Goal: Communication & Community: Participate in discussion

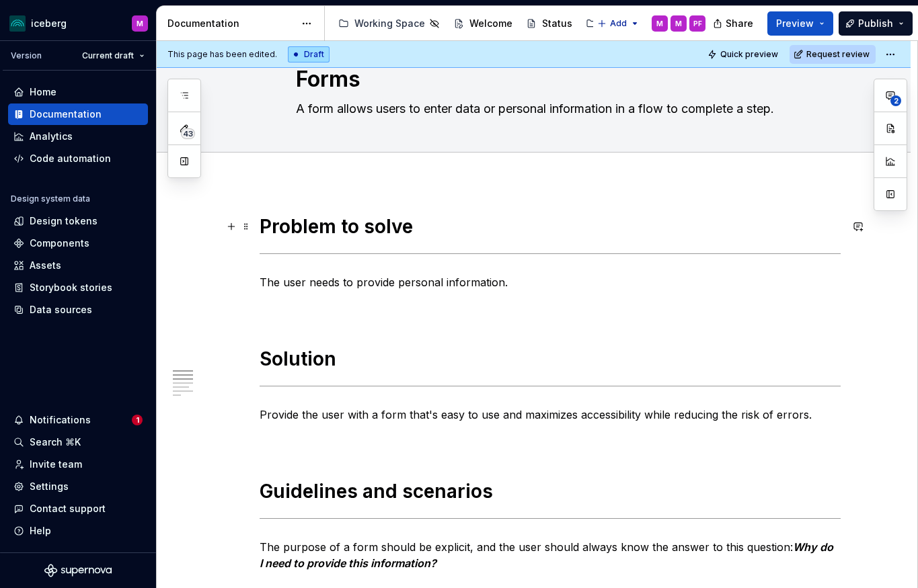
scroll to position [69, 0]
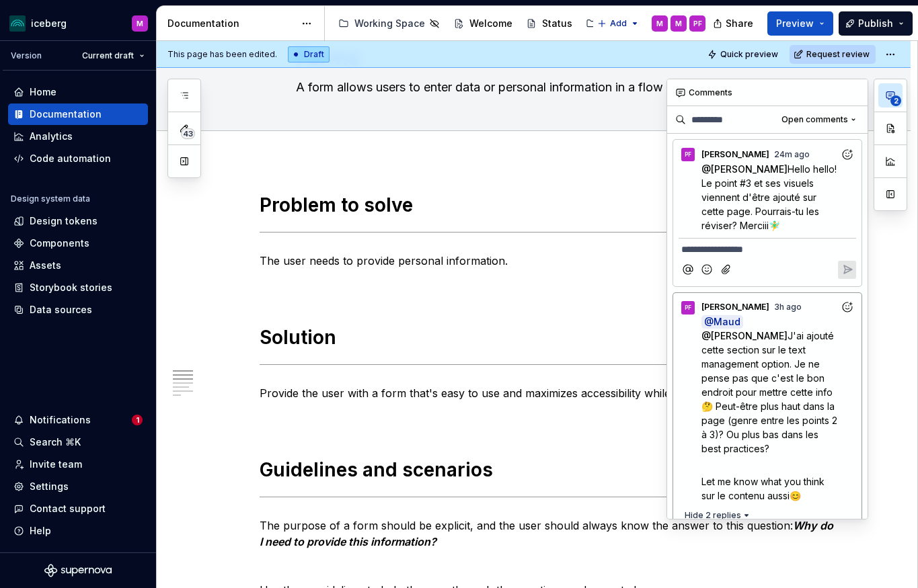
click at [892, 91] on icon "button" at bounding box center [890, 95] width 11 height 11
click at [847, 155] on icon "Add reaction" at bounding box center [846, 154] width 13 height 13
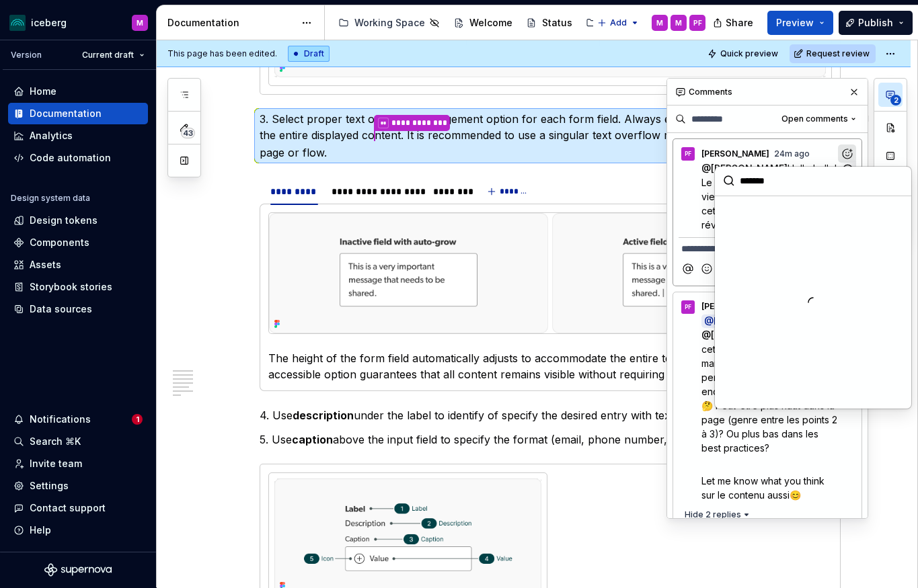
scroll to position [916, 0]
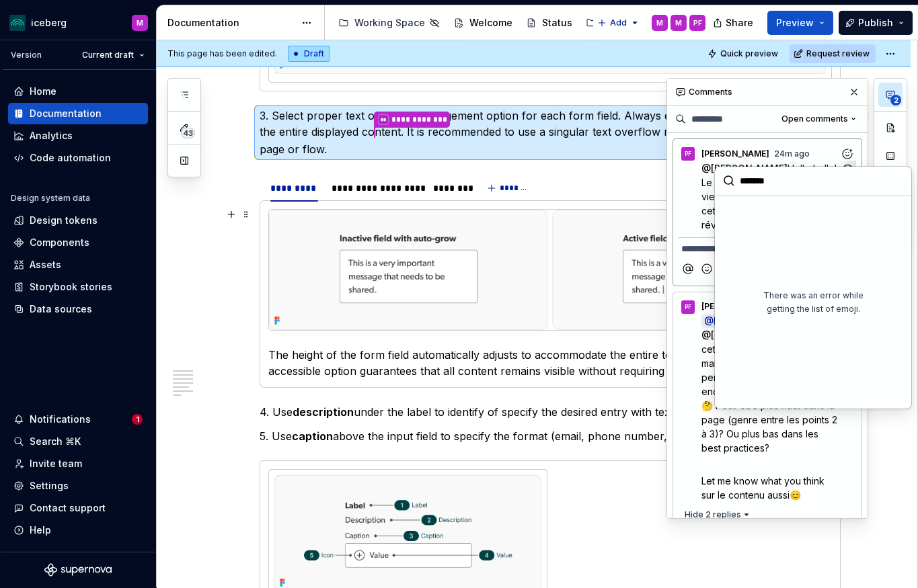
click at [700, 208] on div "@ Fannie Senécal Hello hello! Le point #3 et ses visuels viennent d'être ajouté…" at bounding box center [766, 196] width 177 height 71
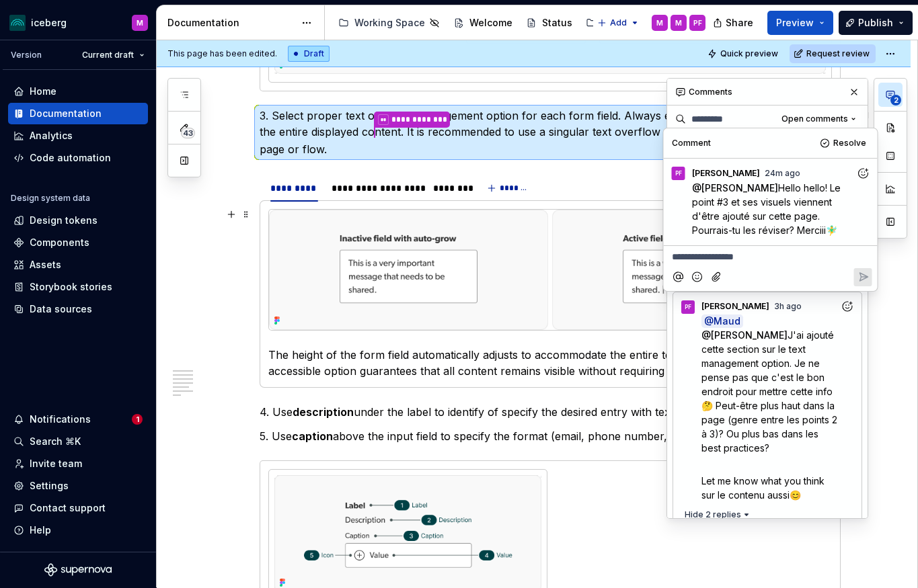
click at [698, 281] on icon "Add emoji" at bounding box center [696, 276] width 9 height 9
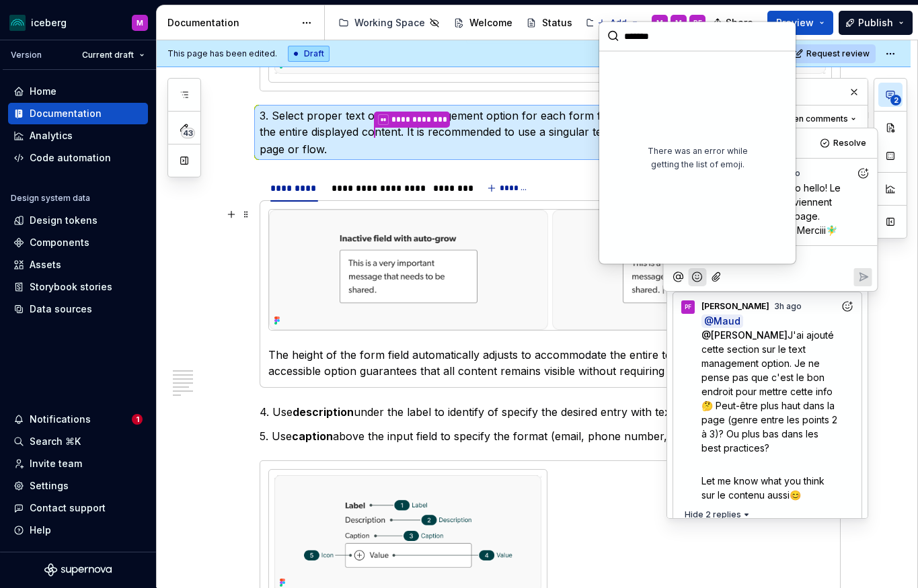
click at [698, 281] on icon "Add emoji" at bounding box center [696, 276] width 9 height 9
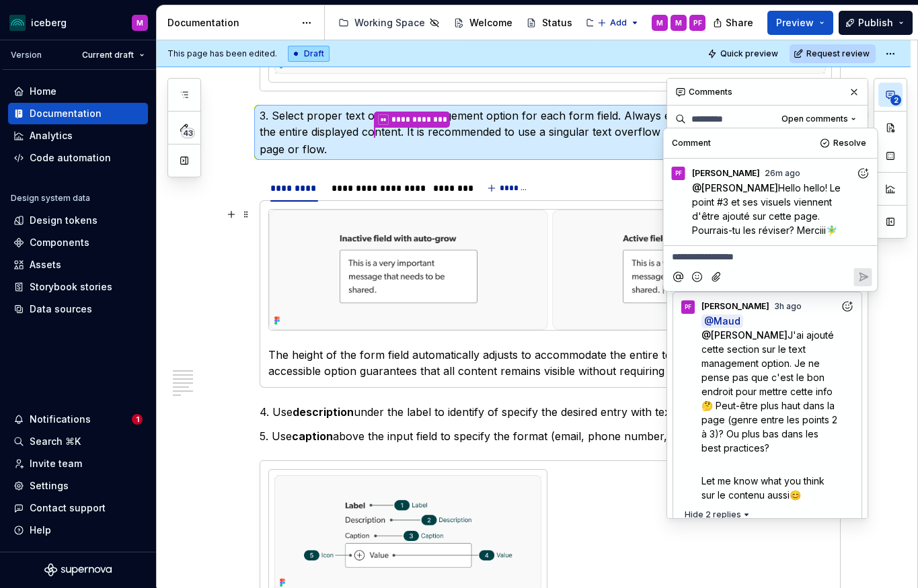
click at [789, 92] on div "Comments" at bounding box center [767, 92] width 200 height 27
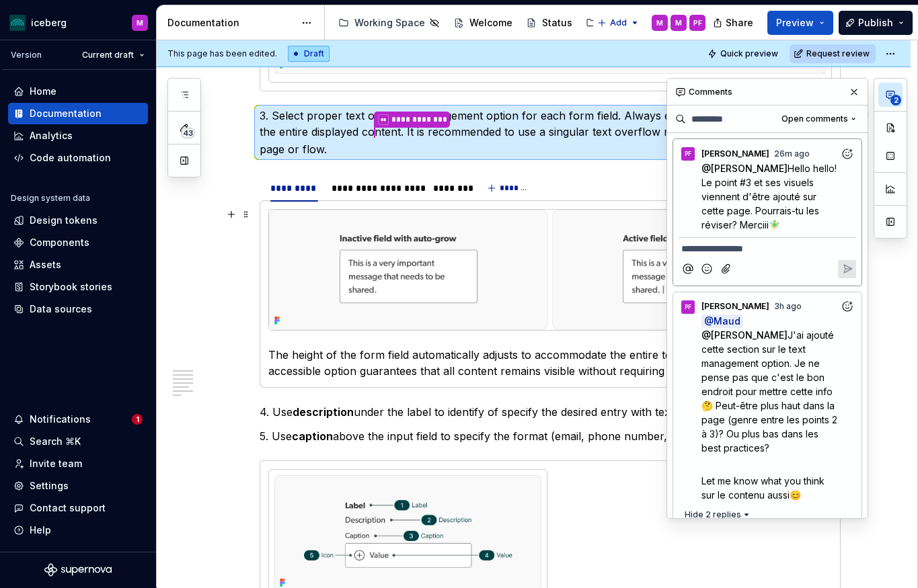
click at [752, 246] on p "**********" at bounding box center [767, 249] width 172 height 14
click at [58, 422] on div "Notifications" at bounding box center [60, 419] width 61 height 13
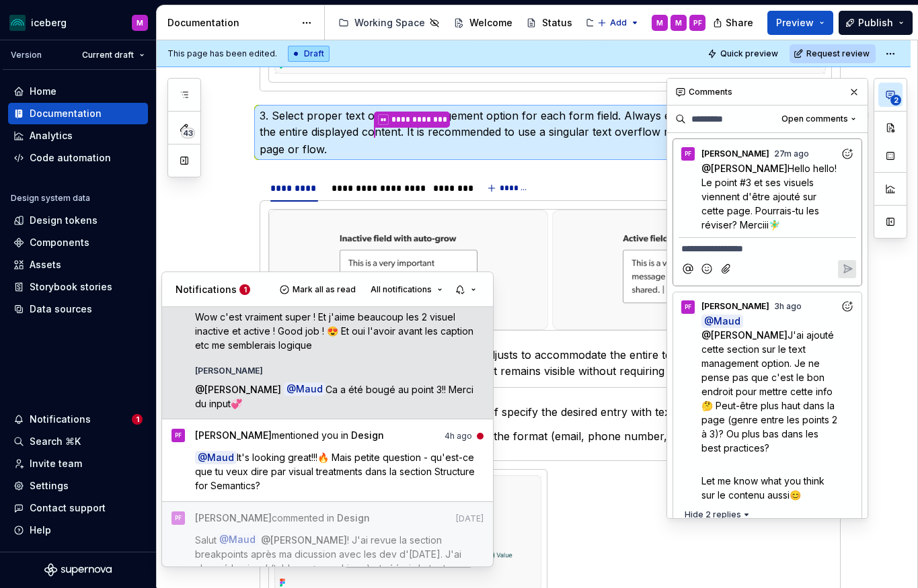
scroll to position [122, 0]
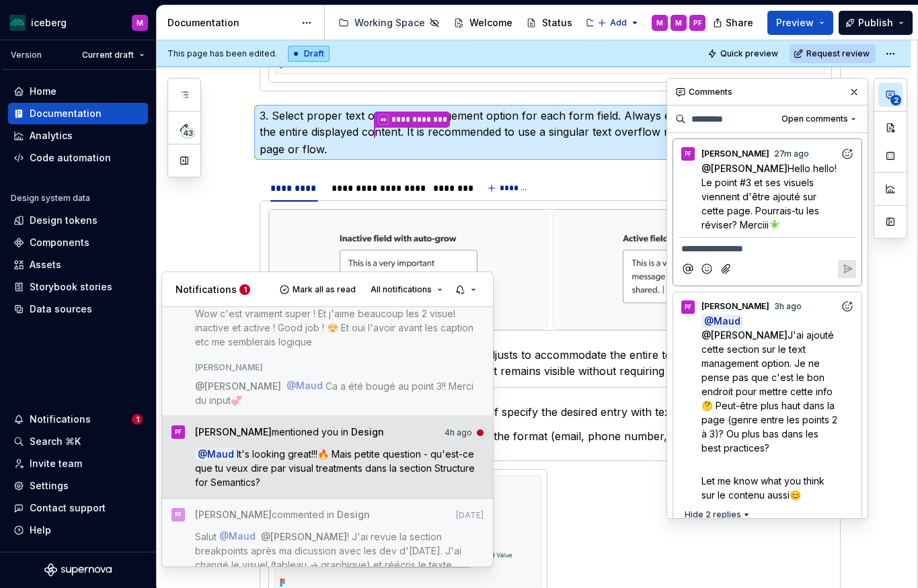
click at [334, 477] on p "@ Maud It's looking great!!!🔥 Mais petite question - qu'est-ce que tu veux dire…" at bounding box center [339, 468] width 289 height 42
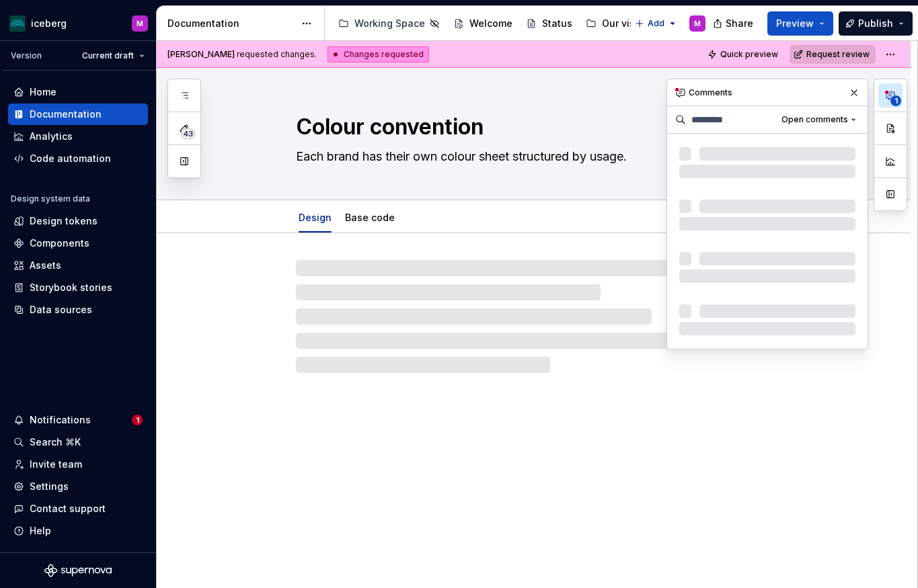
click at [851, 59] on button "Request review" at bounding box center [832, 54] width 86 height 19
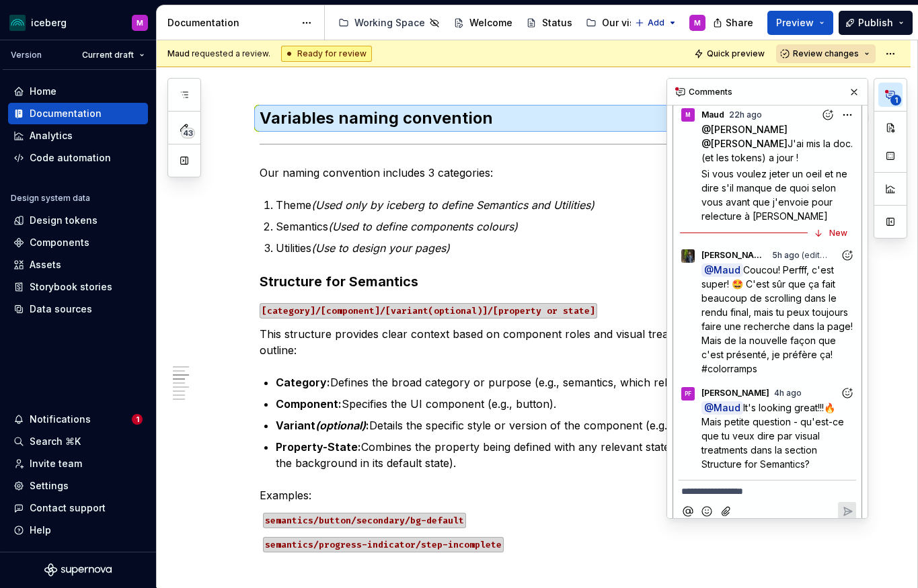
scroll to position [184, 0]
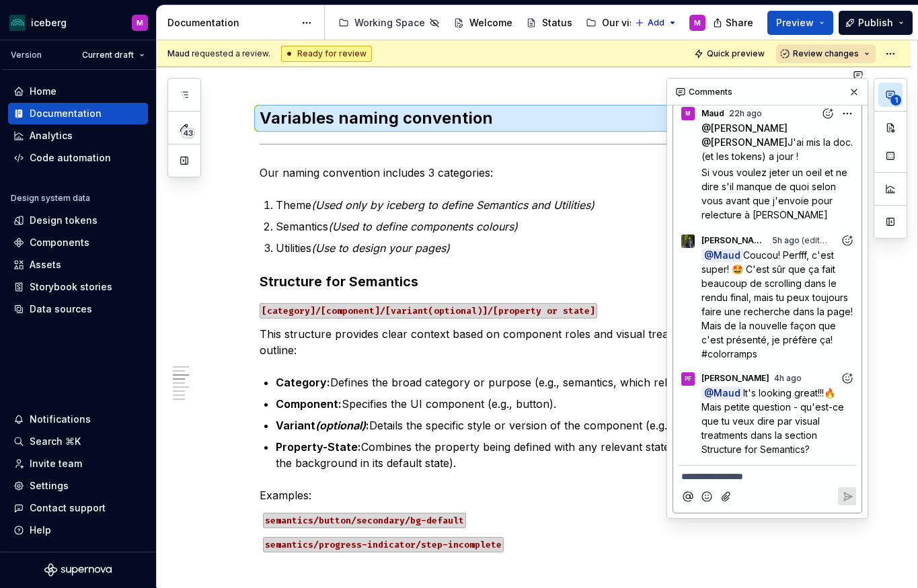
click at [893, 92] on icon "button" at bounding box center [890, 94] width 11 height 11
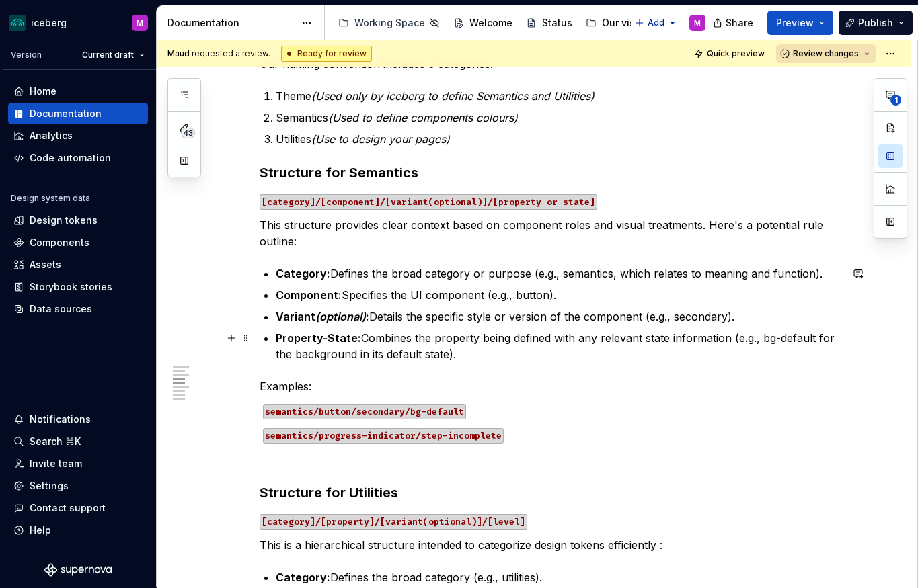
scroll to position [854, 0]
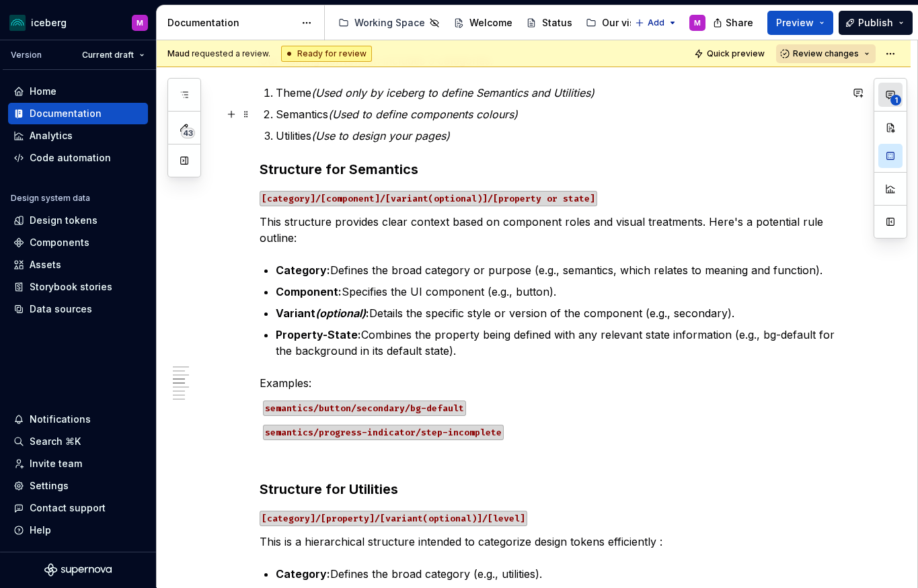
click at [901, 104] on button "1" at bounding box center [890, 95] width 24 height 24
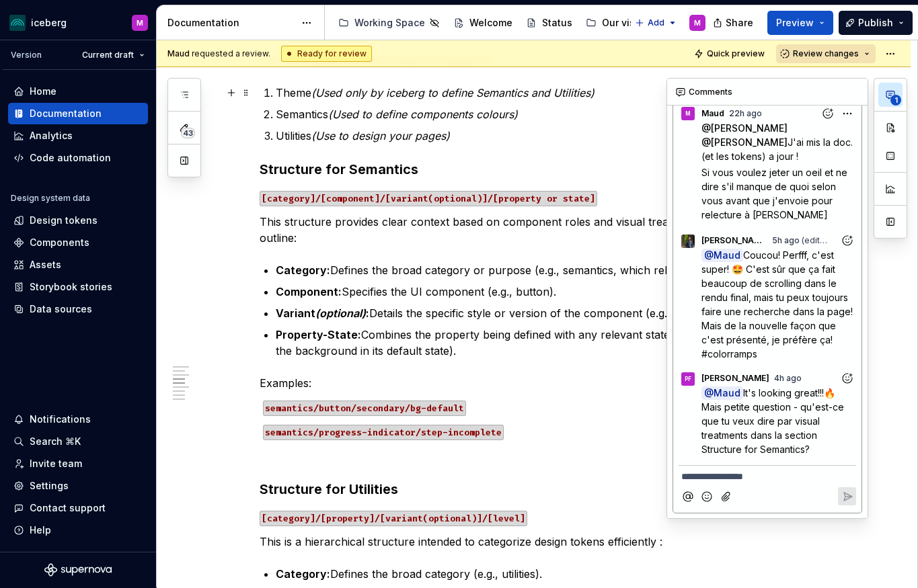
scroll to position [0, 0]
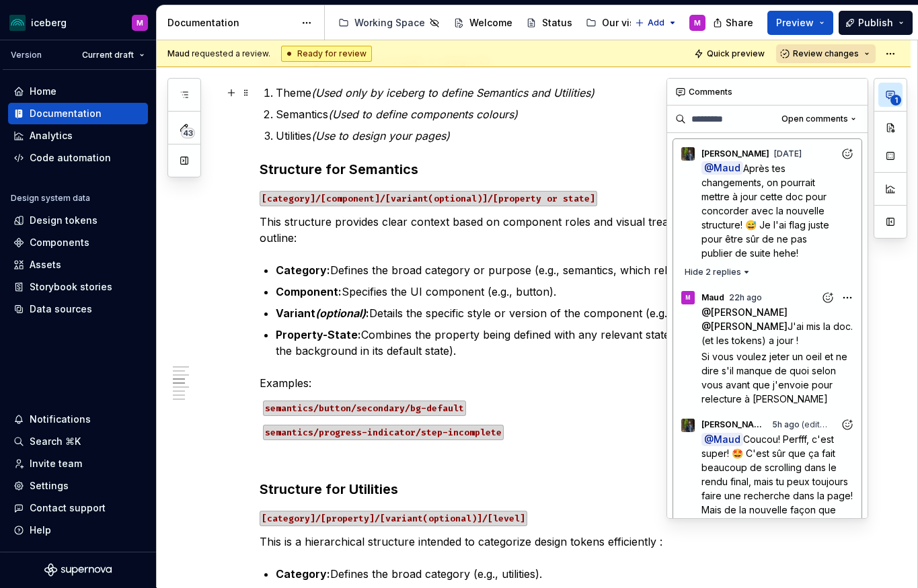
click at [894, 95] on span "1" at bounding box center [895, 100] width 11 height 11
type textarea "*"
click at [731, 274] on span "Hide 2 replies" at bounding box center [712, 272] width 56 height 11
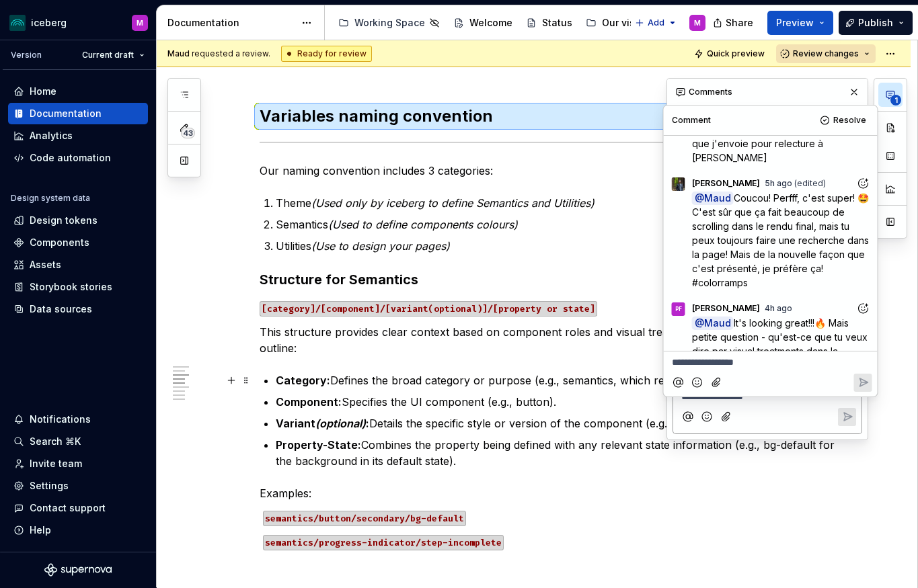
scroll to position [742, 0]
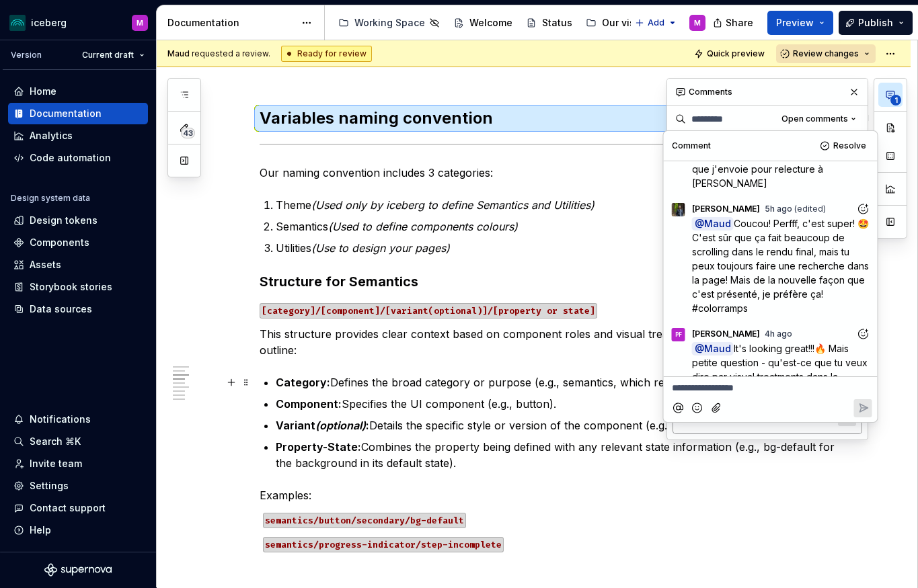
click at [776, 343] on span "It's looking great!!!🔥 Mais petite question - qu'est-ce que tu veux dire par vi…" at bounding box center [781, 370] width 178 height 54
click at [736, 393] on p "**********" at bounding box center [771, 388] width 198 height 14
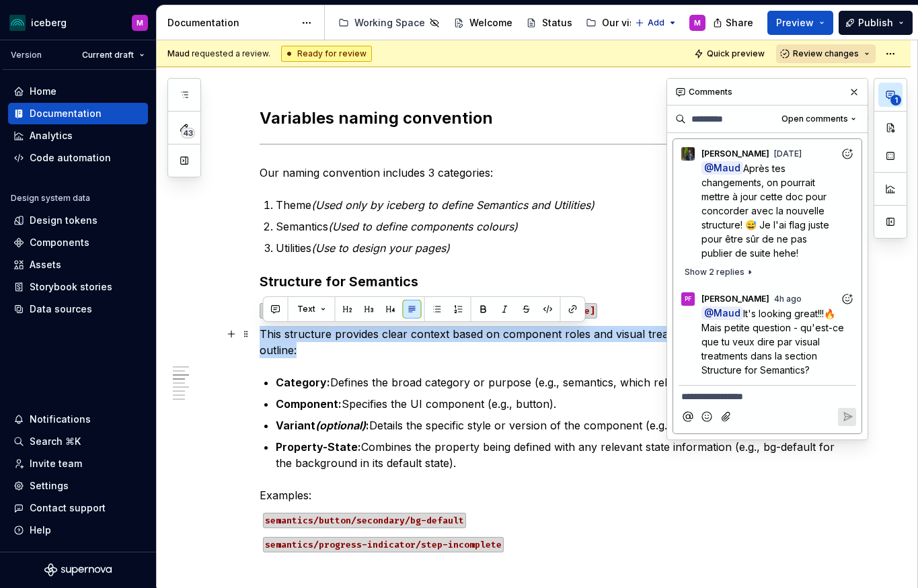
drag, startPoint x: 305, startPoint y: 351, endPoint x: 260, endPoint y: 331, distance: 49.1
copy p "This structure provides clear context based on component roles and visual treat…"
click at [733, 339] on span "It's looking great!!!🔥 Mais petite question - qu'est-ce que tu veux dire par vi…" at bounding box center [773, 342] width 145 height 68
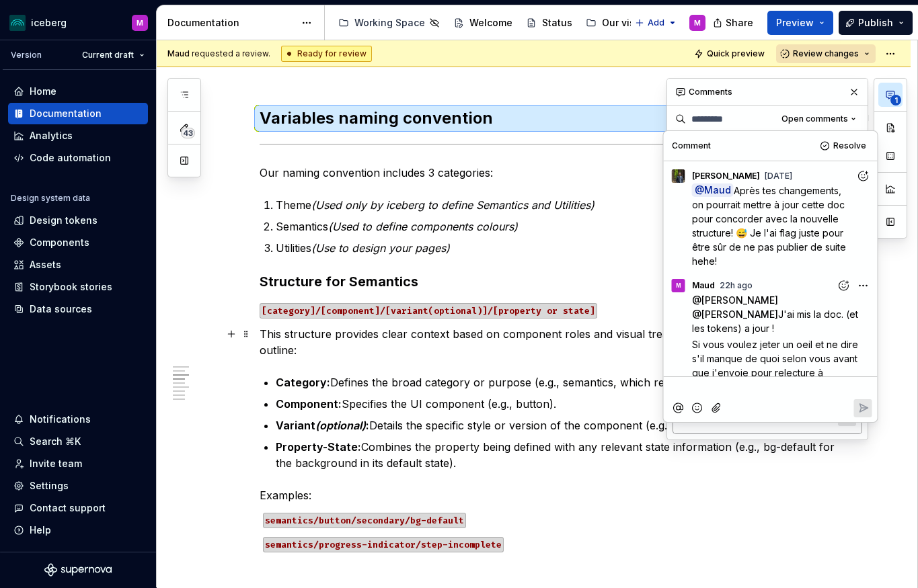
scroll to position [204, 0]
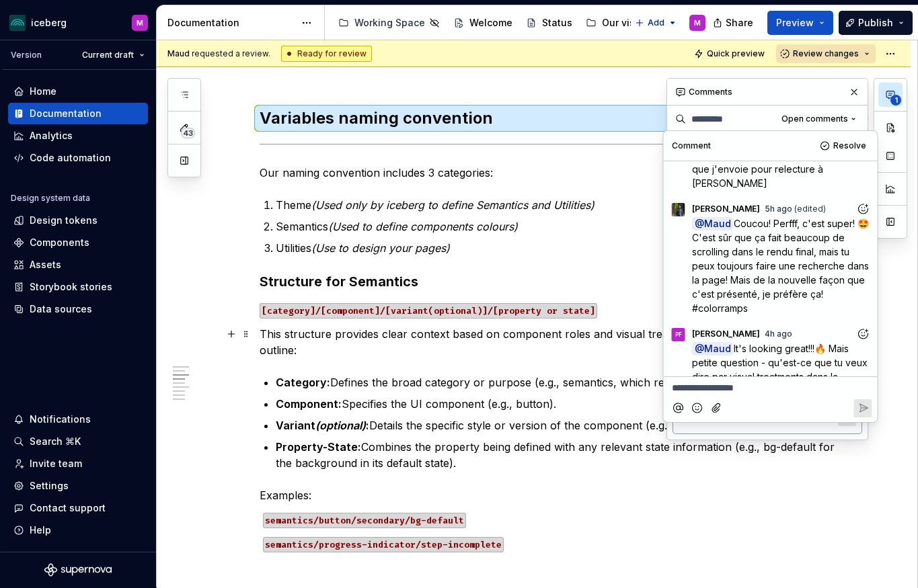
click at [728, 391] on p "**********" at bounding box center [771, 388] width 198 height 14
type textarea "*"
click at [718, 386] on p "**********" at bounding box center [771, 388] width 198 height 14
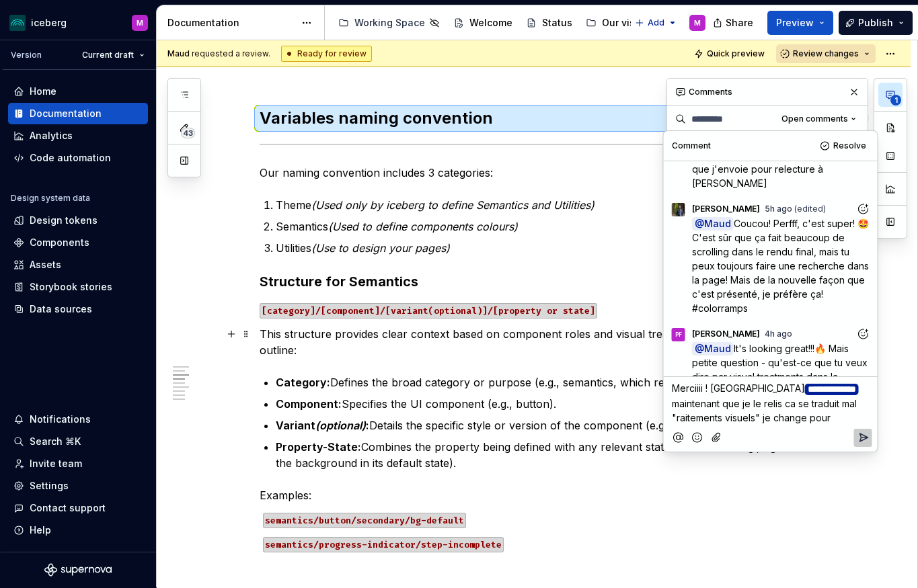
copy p "**********"
click at [823, 410] on p "**********" at bounding box center [771, 403] width 198 height 44
click at [834, 416] on p "**********" at bounding box center [771, 403] width 198 height 44
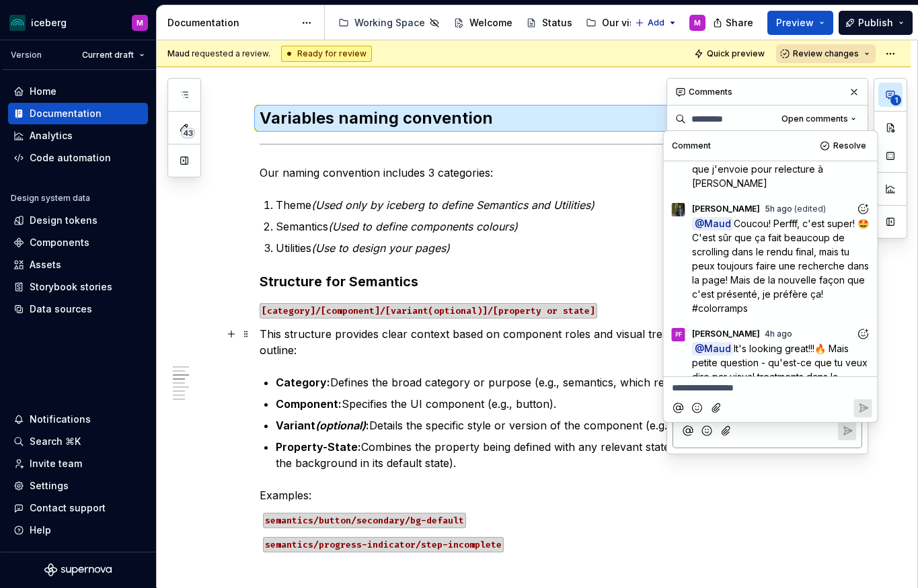
scroll to position [286, 0]
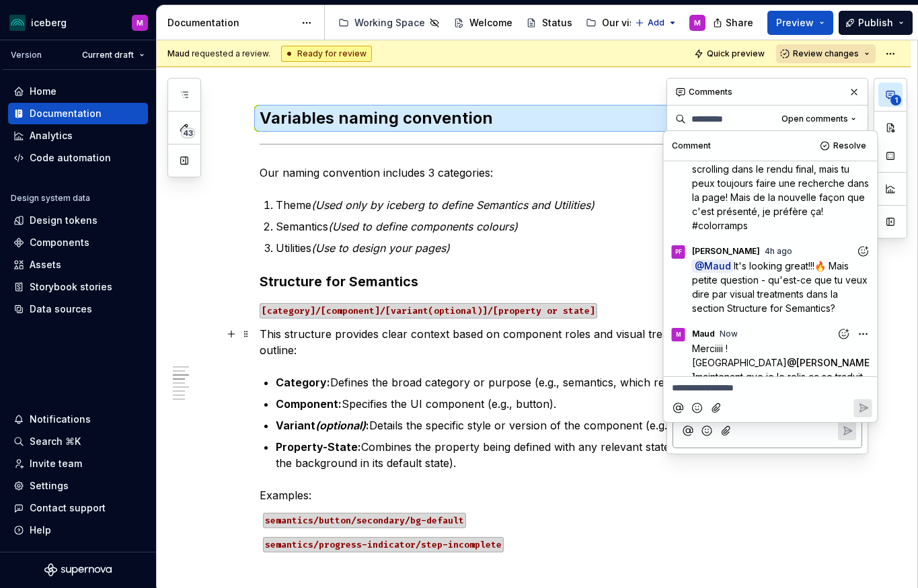
click at [496, 431] on p "Variant (optional) : Details the specific style or version of the component (e.…" at bounding box center [558, 425] width 565 height 16
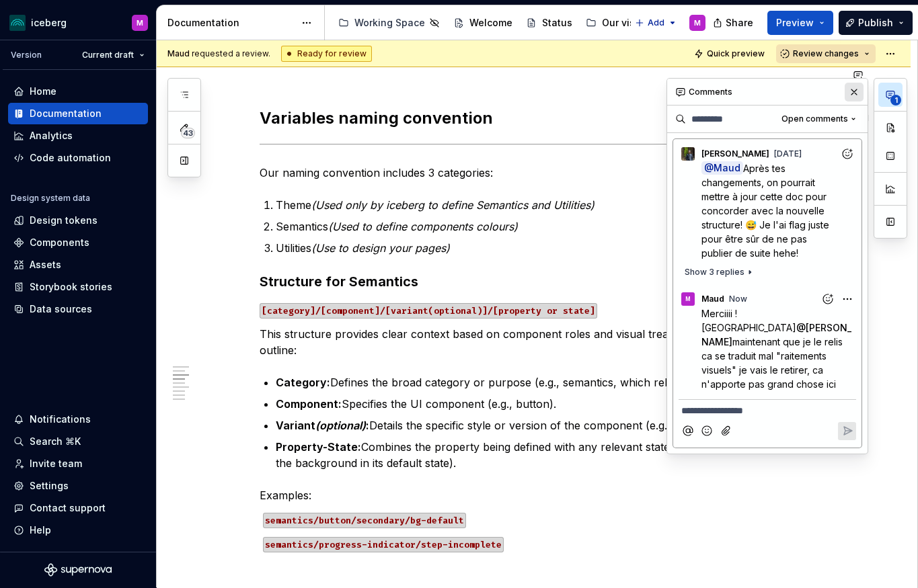
click at [850, 87] on button "button" at bounding box center [853, 92] width 19 height 19
type textarea "*"
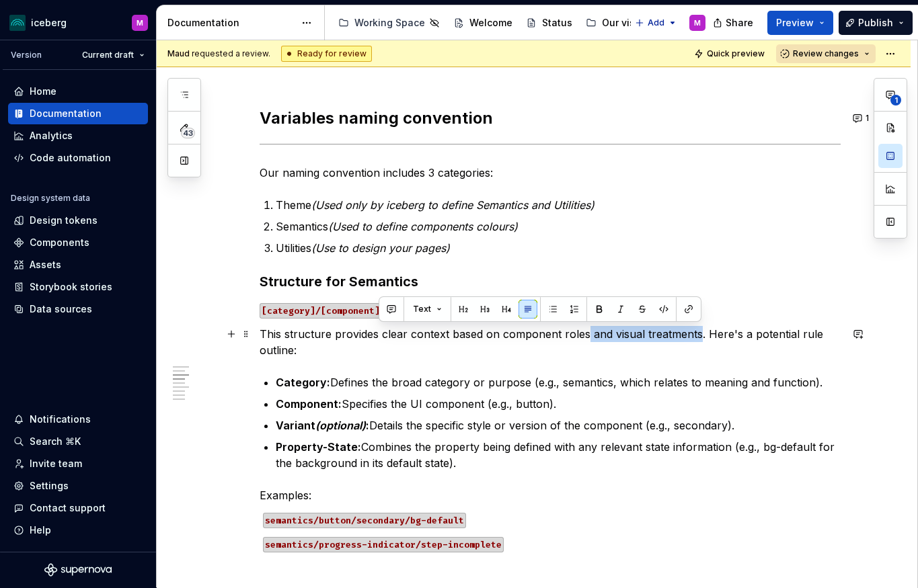
drag, startPoint x: 700, startPoint y: 334, endPoint x: 588, endPoint y: 333, distance: 112.9
click at [588, 333] on p "This structure provides clear context based on component roles and visual treat…" at bounding box center [549, 342] width 581 height 32
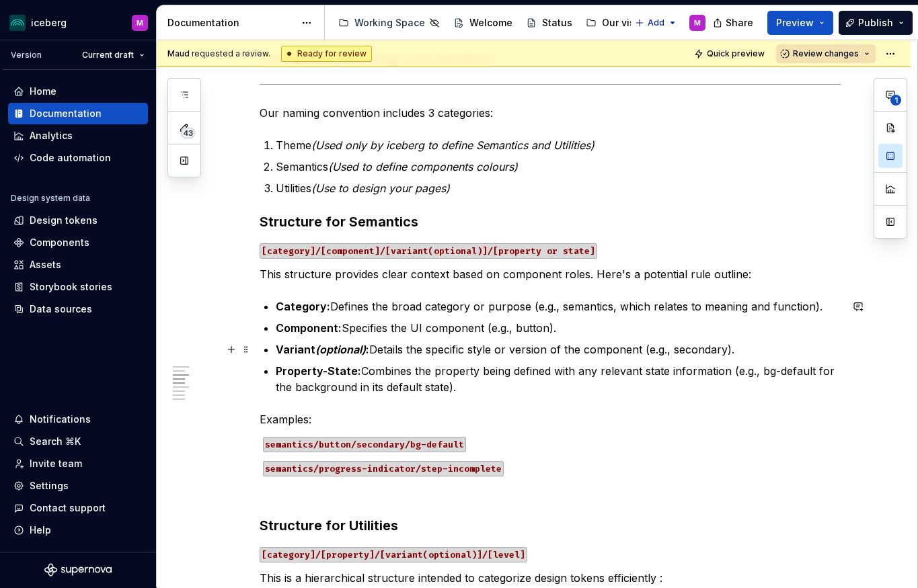
scroll to position [798, 0]
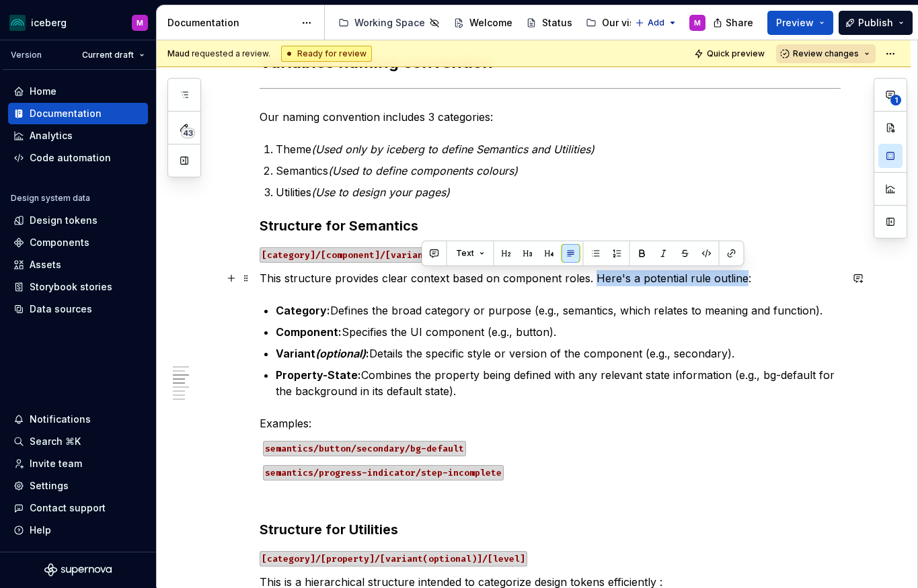
drag, startPoint x: 740, startPoint y: 278, endPoint x: 593, endPoint y: 279, distance: 147.2
click at [593, 279] on p "This structure provides clear context based on component roles. Here's a potent…" at bounding box center [549, 278] width 581 height 16
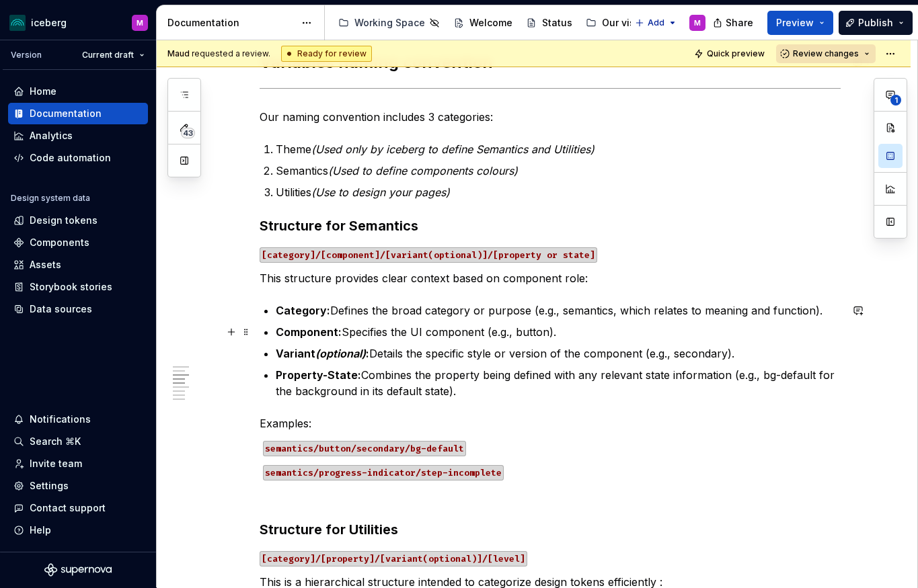
click at [561, 327] on p "Component: Specifies the UI component (e.g., button)." at bounding box center [558, 332] width 565 height 16
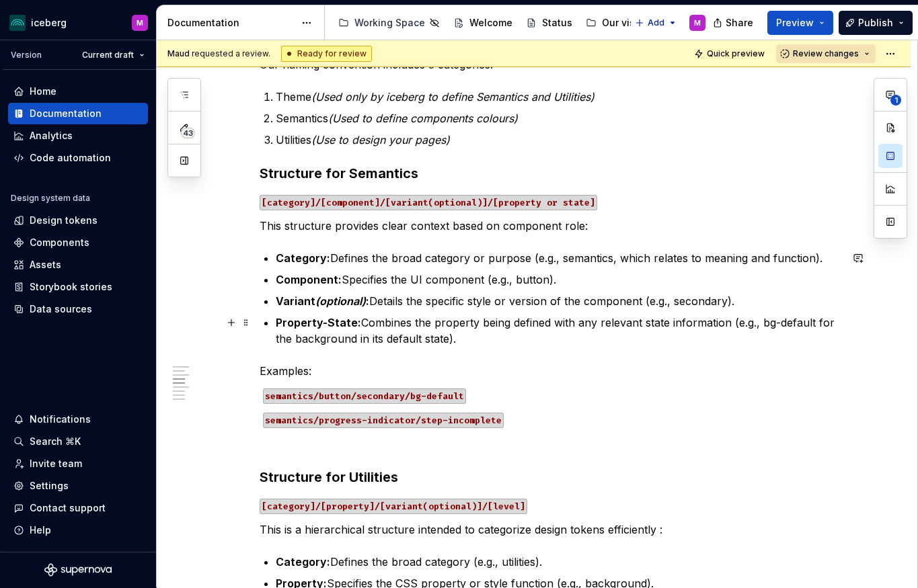
scroll to position [860, 0]
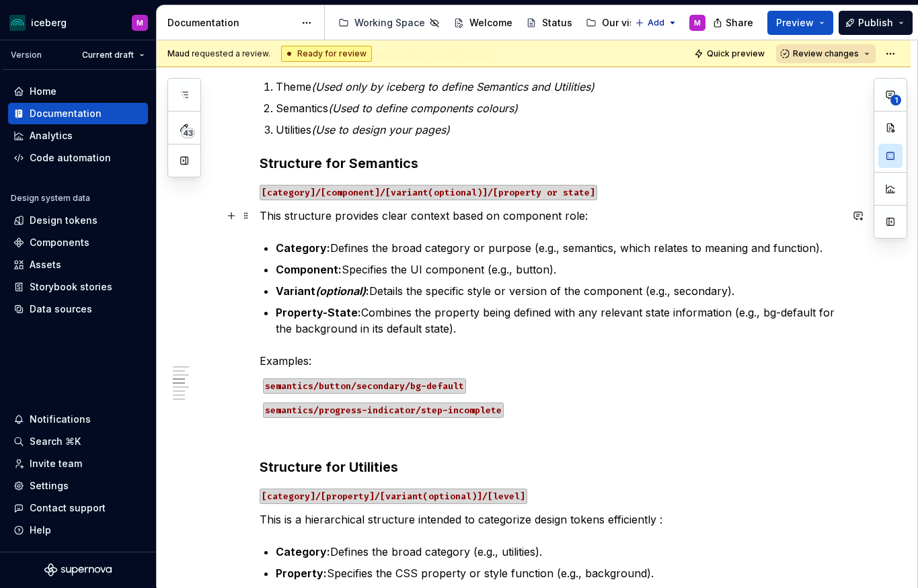
click at [583, 216] on p "This structure provides clear context based on component role:" at bounding box center [549, 216] width 581 height 16
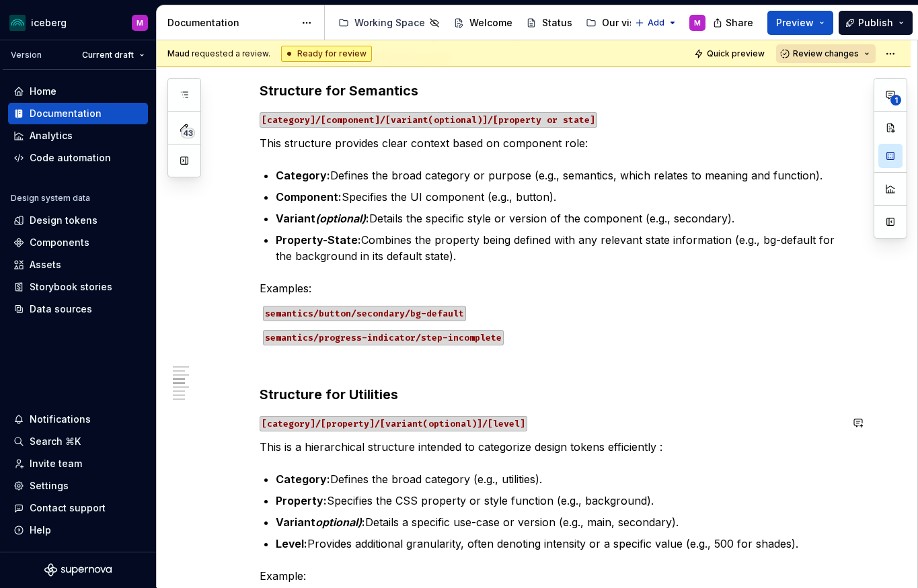
scroll to position [940, 0]
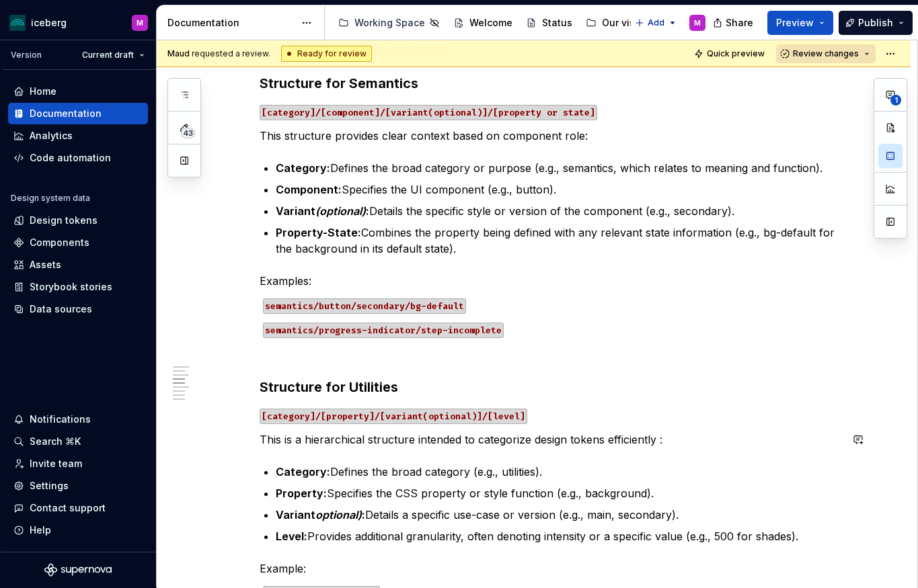
type textarea "*"
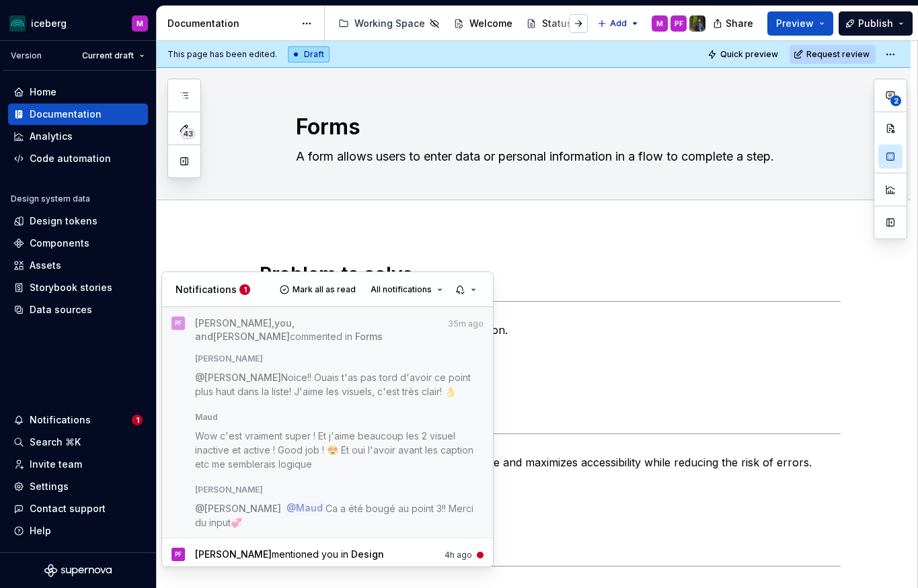
scroll to position [141, 0]
